Goal: Task Accomplishment & Management: Use online tool/utility

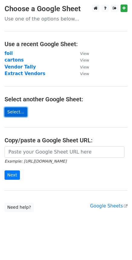
click at [14, 114] on link "Select..." at bounding box center [16, 111] width 23 height 9
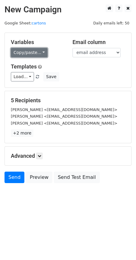
click at [31, 54] on link "Copy/paste..." at bounding box center [29, 52] width 37 height 9
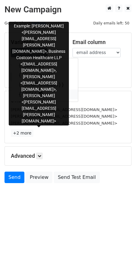
click at [39, 93] on icon at bounding box center [41, 94] width 5 height 5
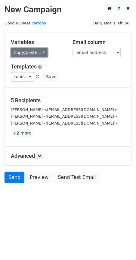
click at [33, 52] on link "Copy/paste..." at bounding box center [29, 52] width 37 height 9
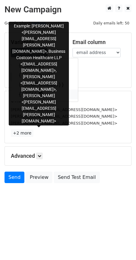
click at [39, 96] on icon at bounding box center [41, 94] width 5 height 5
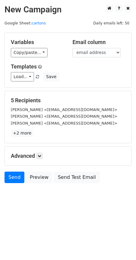
click at [29, 58] on div "Variables Copy/paste... {{Name}} {{Company}} {{email address}} {{CC}} Email col…" at bounding box center [68, 60] width 127 height 55
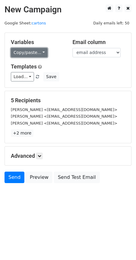
click at [30, 54] on link "Copy/paste..." at bounding box center [29, 52] width 37 height 9
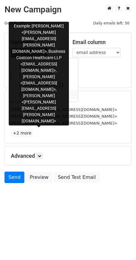
click at [39, 95] on icon at bounding box center [41, 94] width 5 height 5
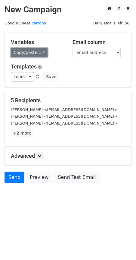
click at [33, 52] on link "Copy/paste..." at bounding box center [29, 52] width 37 height 9
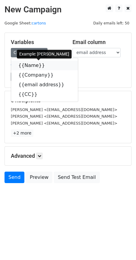
click at [36, 64] on link "{{Name}}" at bounding box center [44, 66] width 67 height 10
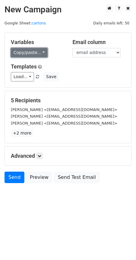
click at [26, 53] on link "Copy/paste..." at bounding box center [29, 52] width 37 height 9
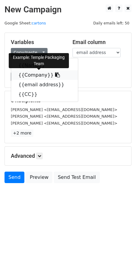
click at [30, 76] on link "{{Company}}" at bounding box center [44, 75] width 67 height 10
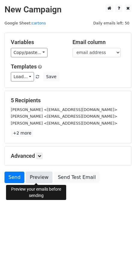
click at [40, 175] on link "Preview" at bounding box center [39, 176] width 27 height 11
click at [37, 178] on link "Preview" at bounding box center [39, 176] width 27 height 11
click at [40, 175] on link "Preview" at bounding box center [39, 176] width 27 height 11
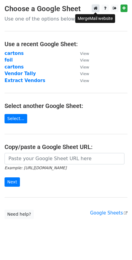
click at [96, 10] on icon at bounding box center [95, 8] width 4 height 4
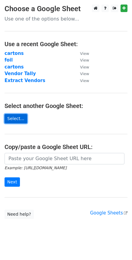
click at [21, 117] on link "Select..." at bounding box center [16, 118] width 23 height 9
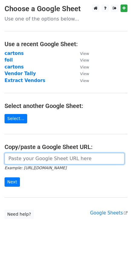
click at [51, 157] on input "url" at bounding box center [65, 158] width 120 height 11
paste input "https://docs.google.com/spreadsheets/d/1-vpNcbDgkJu58oCr9oIiOPeFH7cbi35n3OqAi9B…"
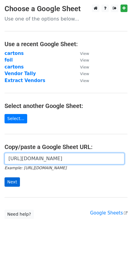
type input "[URL][DOMAIN_NAME]"
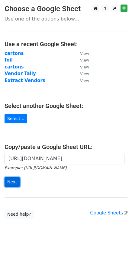
click at [5, 185] on input "Next" at bounding box center [12, 181] width 15 height 9
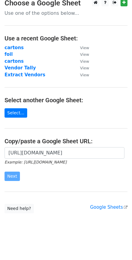
scroll to position [7, 0]
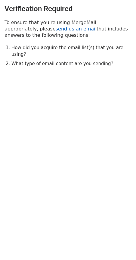
click at [56, 31] on link "send us an email" at bounding box center [76, 29] width 41 height 6
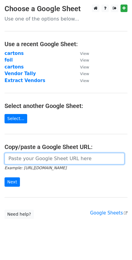
click at [52, 158] on input "url" at bounding box center [65, 158] width 120 height 11
paste input "https://docs.google.com/spreadsheets/d/1-vpNcbDgkJu58oCr9oIiOPeFH7cbi35n3OqAi9B…"
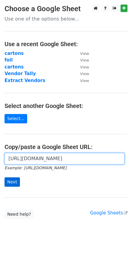
type input "https://docs.google.com/spreadsheets/d/1-vpNcbDgkJu58oCr9oIiOPeFH7cbi35n3OqAi9B…"
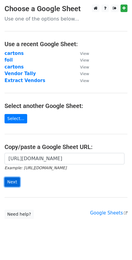
click at [15, 183] on input "Next" at bounding box center [12, 181] width 15 height 9
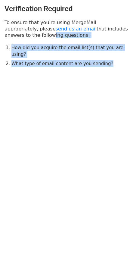
drag, startPoint x: 102, startPoint y: 65, endPoint x: 14, endPoint y: 37, distance: 91.7
click at [14, 37] on body "Verification Required To ensure that you're using MergeMail appropriately, plea…" at bounding box center [68, 48] width 136 height 96
click at [61, 52] on ol "How did you acquire the email list(s) that you are using? What type of email co…" at bounding box center [71, 55] width 120 height 23
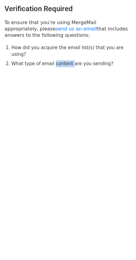
click at [61, 52] on ol "How did you acquire the email list(s) that you are using? What type of email co…" at bounding box center [71, 55] width 120 height 23
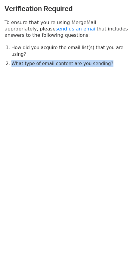
click at [61, 53] on ol "How did you acquire the email list(s) that you are using? What type of email co…" at bounding box center [71, 55] width 120 height 23
